Goal: Task Accomplishment & Management: Use online tool/utility

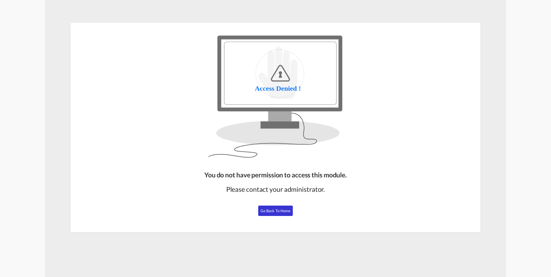
click at [285, 213] on span "Go Back to Home" at bounding box center [276, 211] width 30 height 5
